Goal: Find specific page/section: Find specific page/section

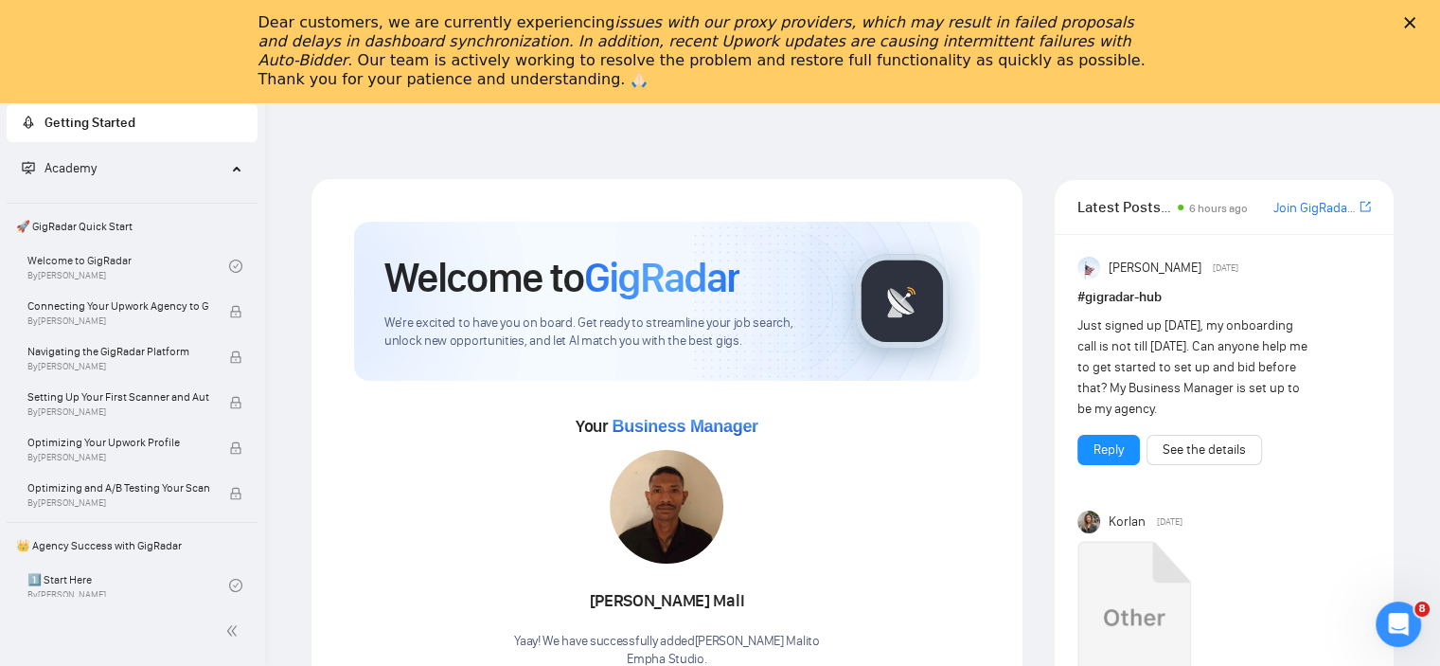
click at [1415, 22] on icon "Закрити" at bounding box center [1409, 22] width 11 height 11
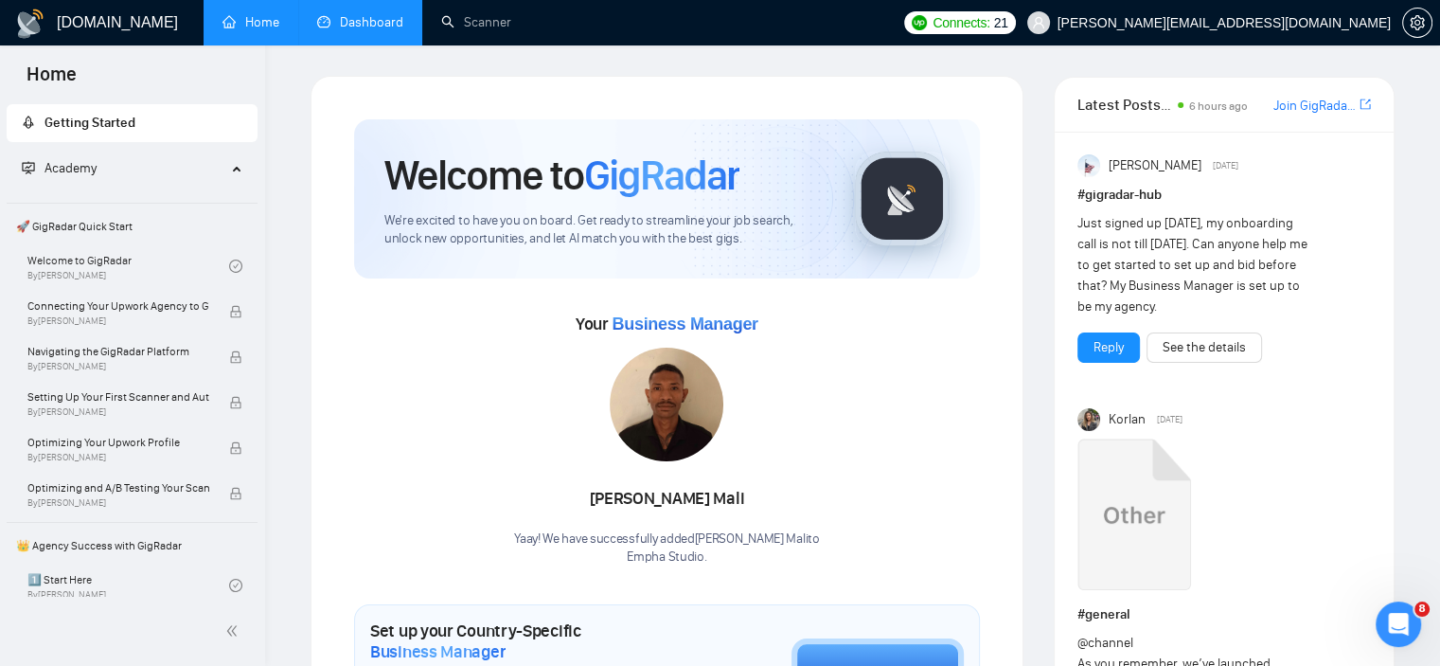
click at [386, 21] on link "Dashboard" at bounding box center [360, 22] width 86 height 16
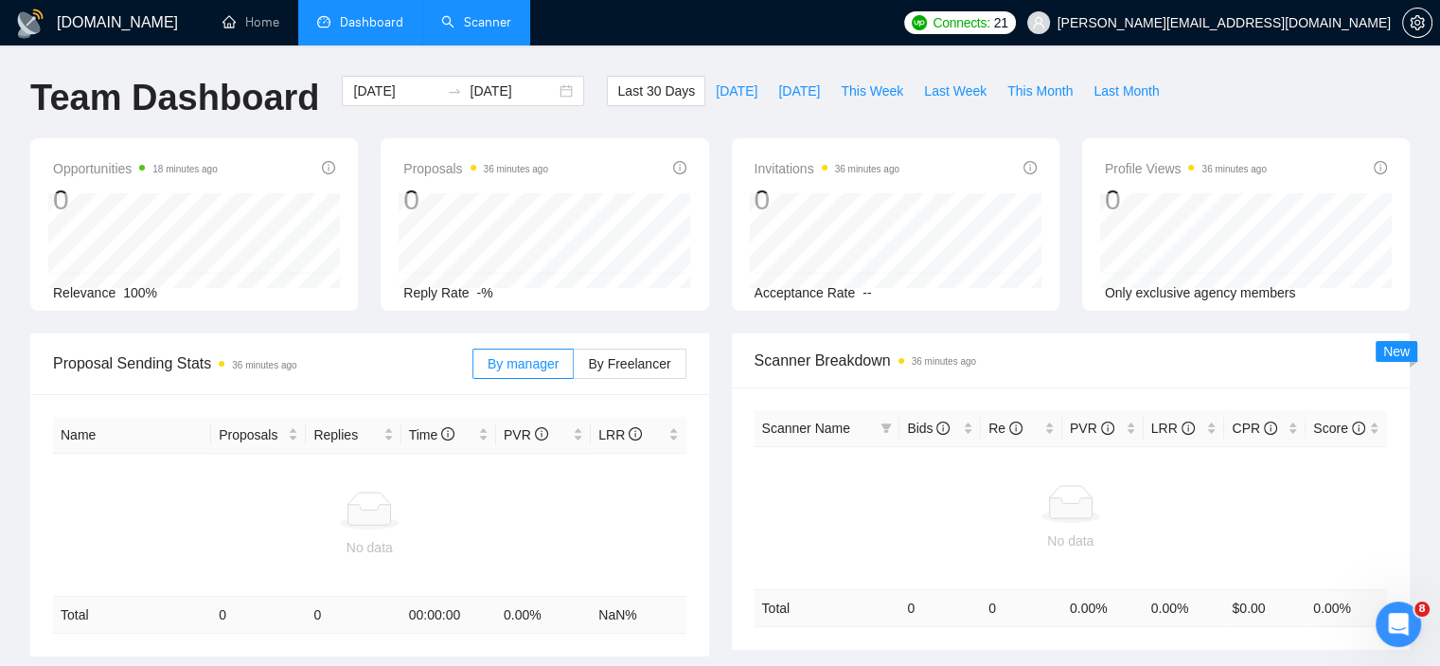
click at [473, 27] on link "Scanner" at bounding box center [476, 22] width 70 height 16
